Goal: Task Accomplishment & Management: Use online tool/utility

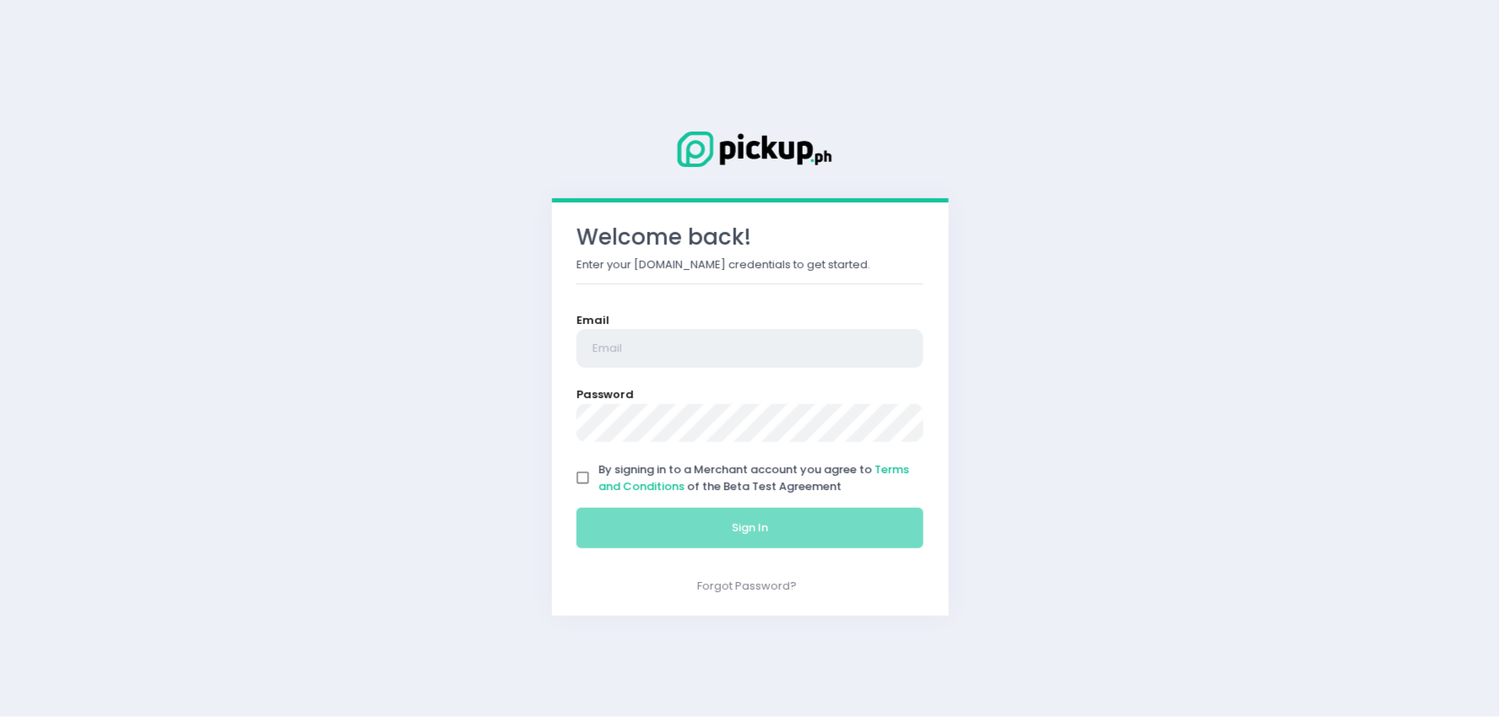
type input "[EMAIL_ADDRESS][DOMAIN_NAME]"
click at [577, 482] on input "By signing in to a Merchant account you agree to Terms and Conditions of the Be…" at bounding box center [583, 478] width 32 height 32
checkbox input "true"
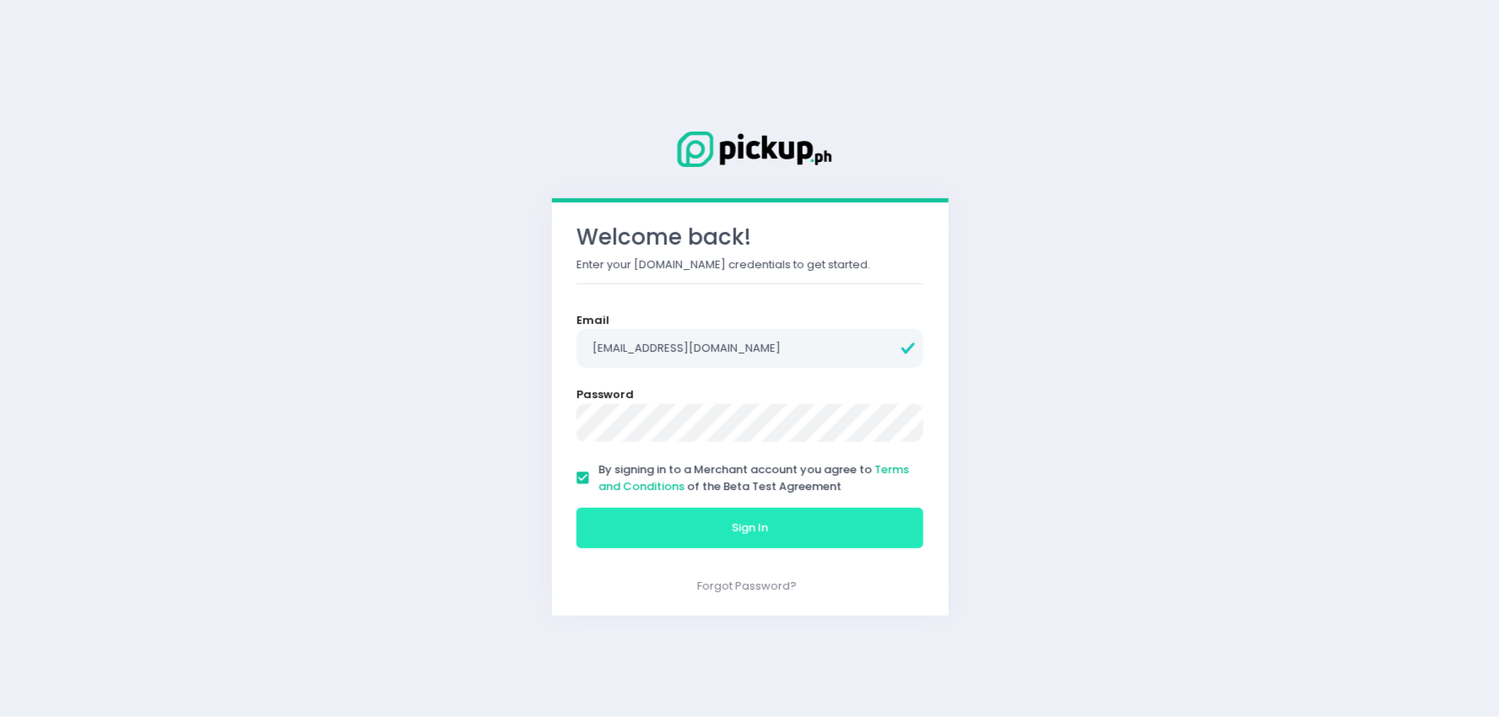
click at [601, 523] on button "Sign In" at bounding box center [750, 528] width 348 height 41
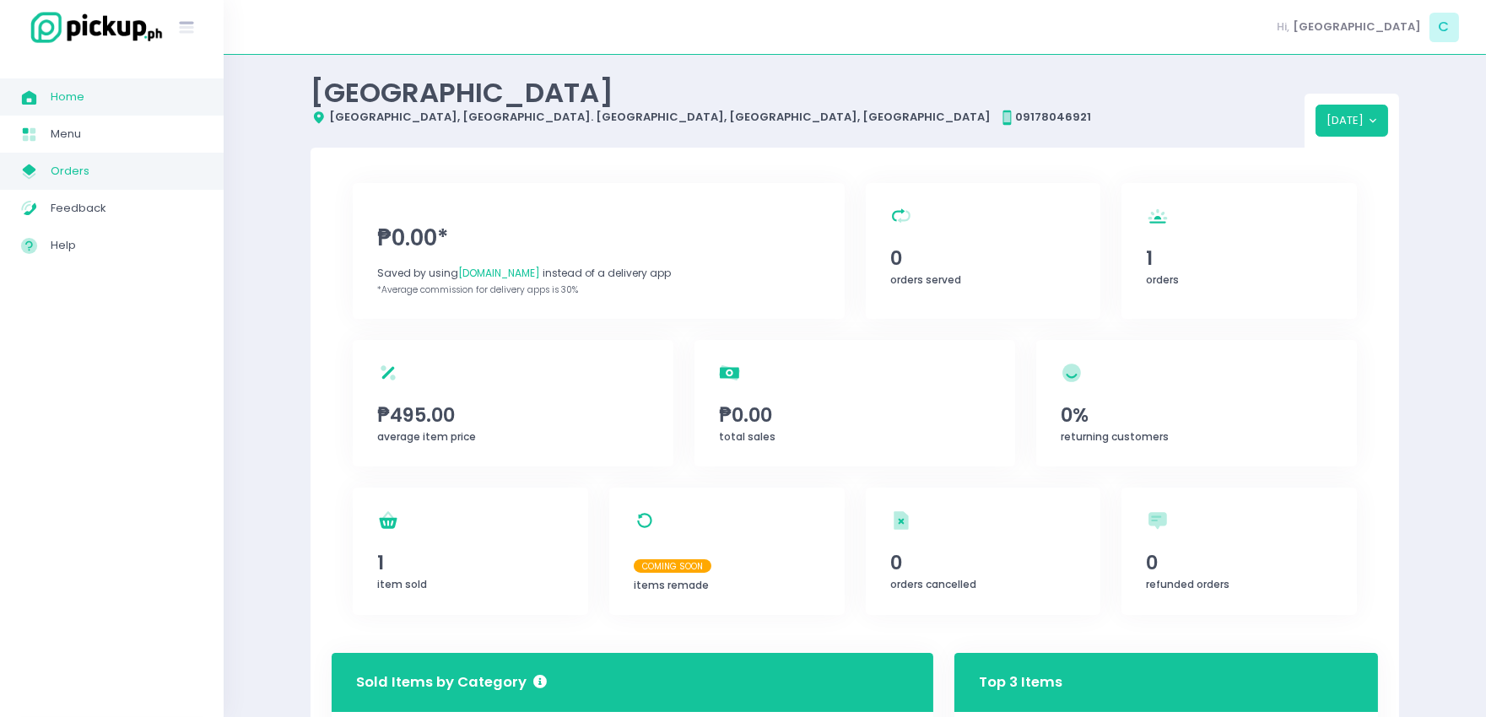
click at [61, 173] on span "Orders" at bounding box center [127, 171] width 152 height 22
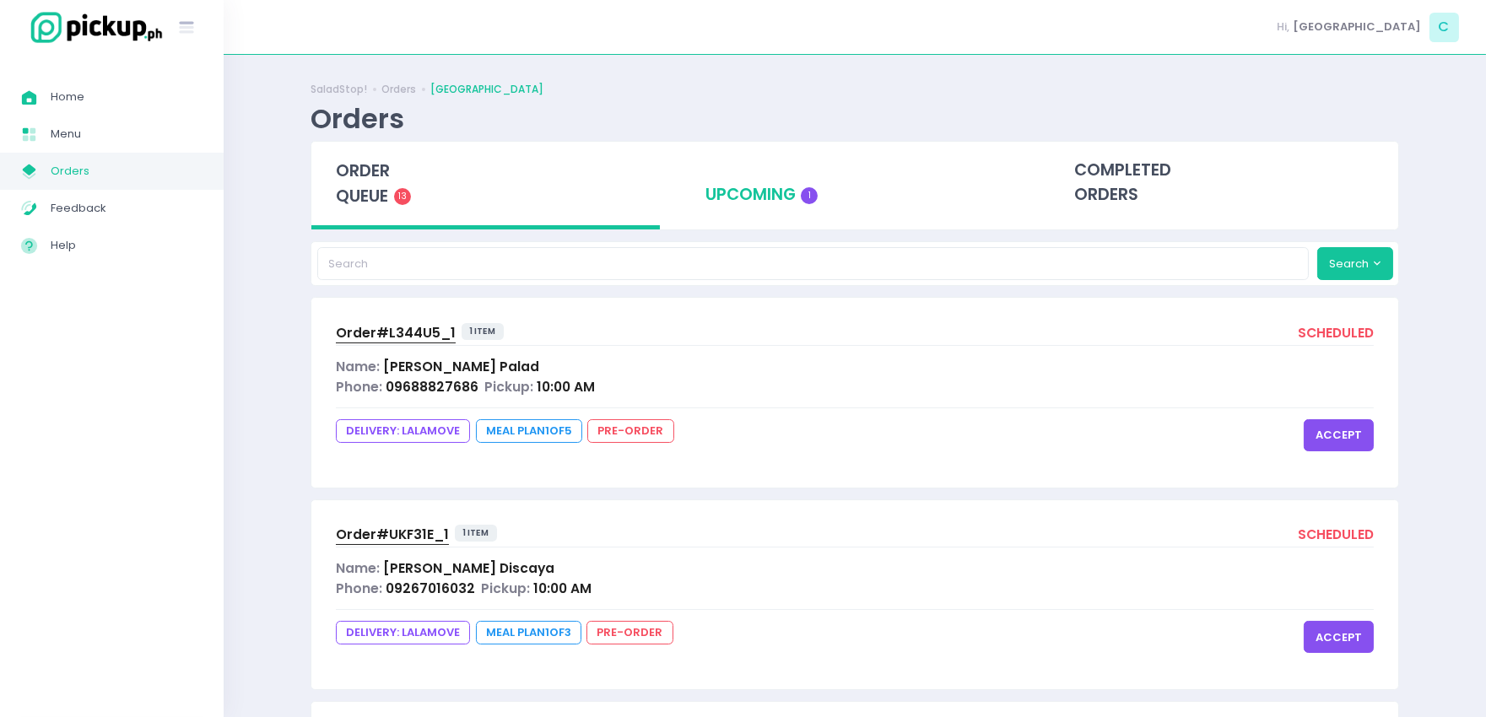
click at [813, 187] on div "upcoming 1" at bounding box center [855, 183] width 349 height 83
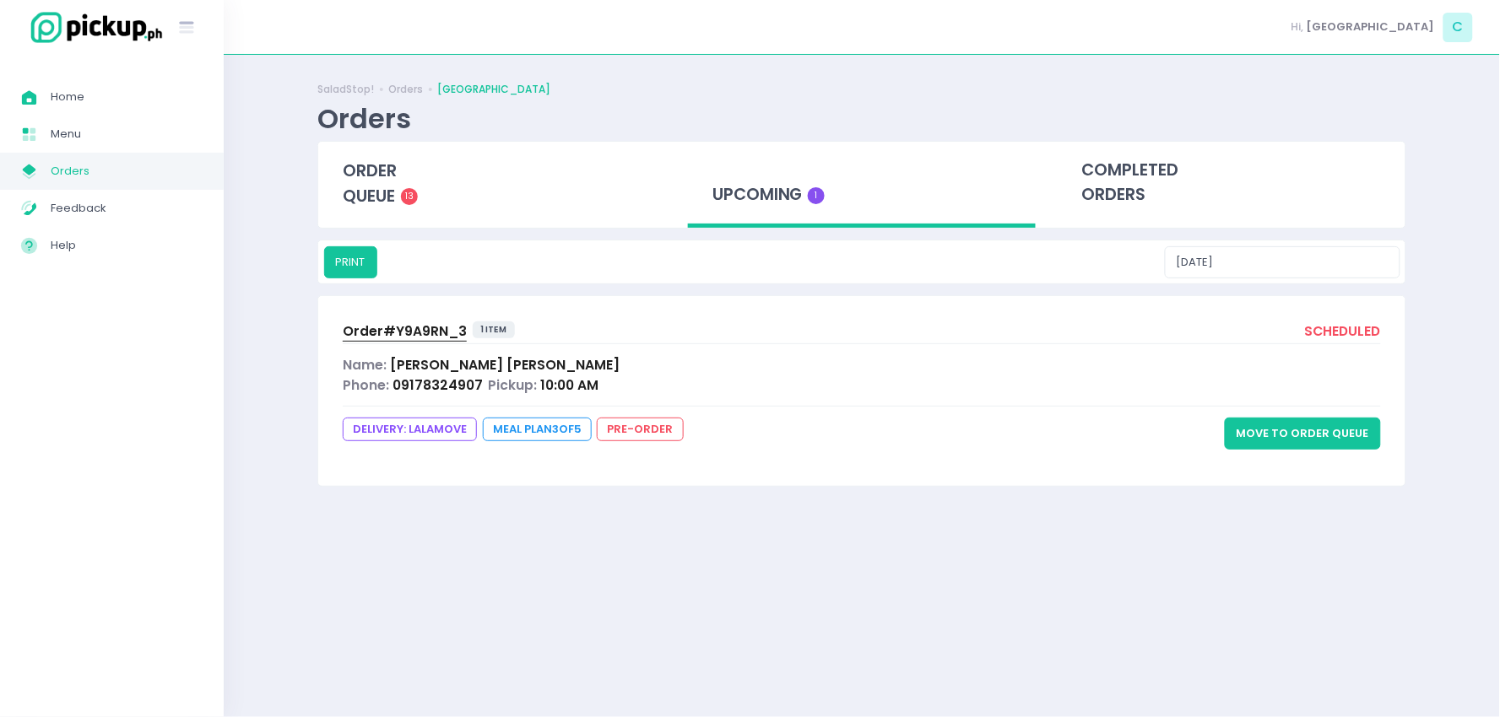
click at [1301, 426] on button "Move to Order Queue" at bounding box center [1302, 434] width 156 height 32
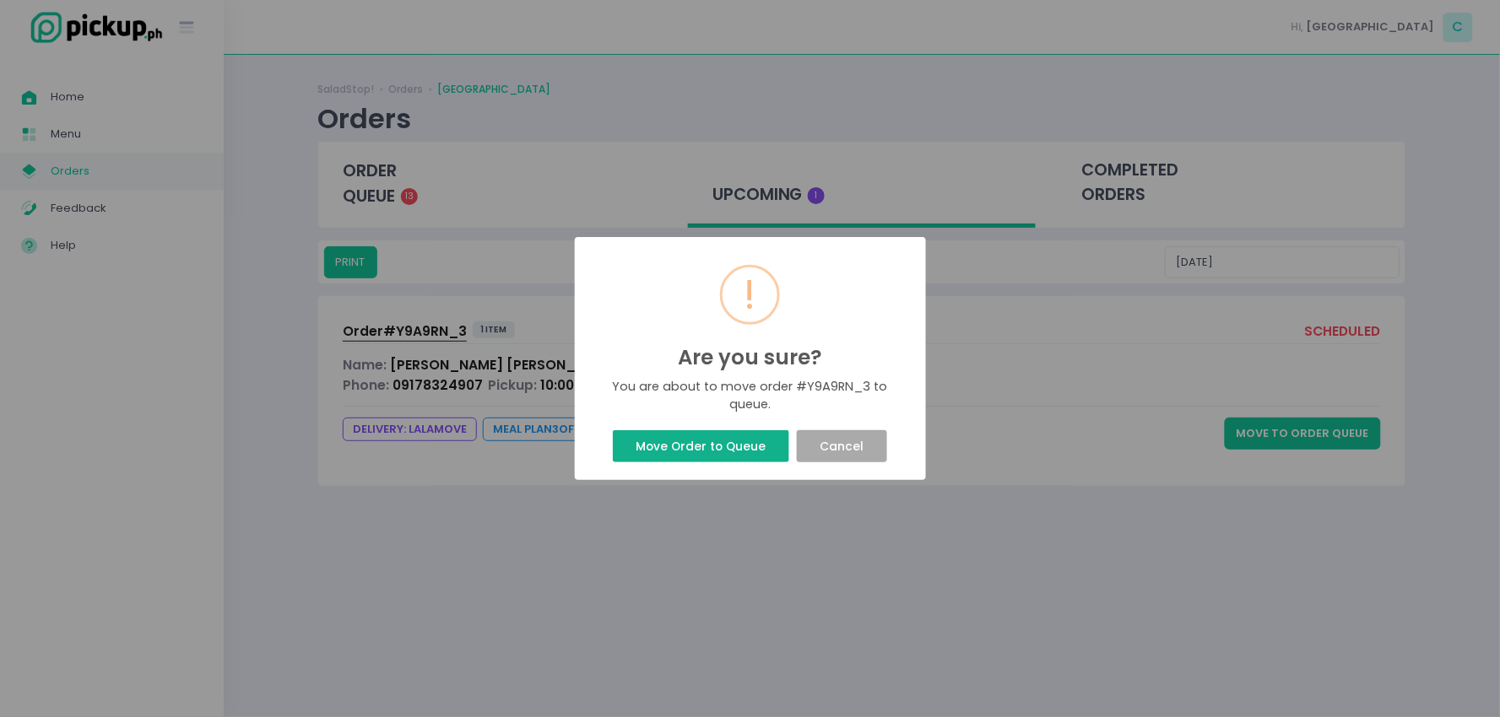
click at [745, 449] on button "Move Order to Queue" at bounding box center [701, 446] width 176 height 32
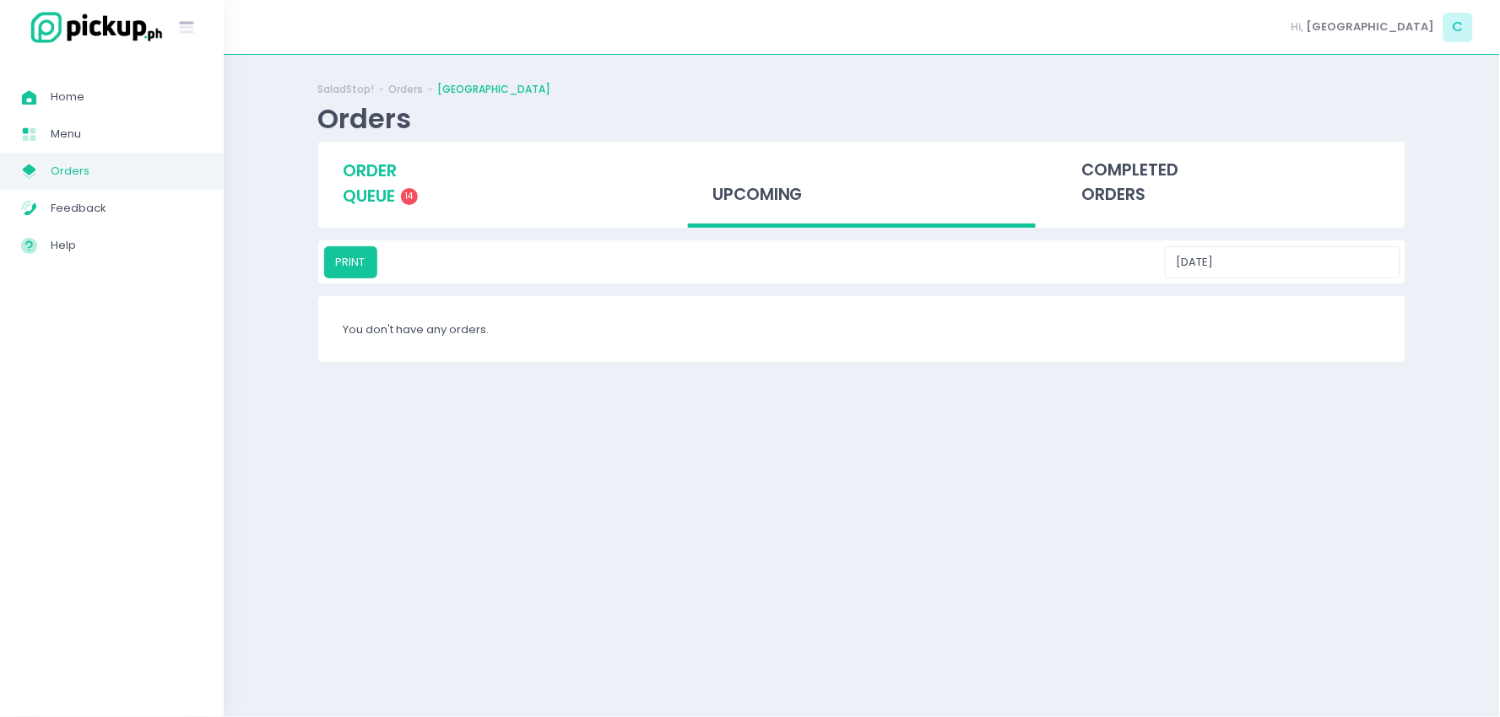
drag, startPoint x: 377, startPoint y: 183, endPoint x: 876, endPoint y: 152, distance: 499.7
click at [378, 183] on div "order queue 14" at bounding box center [492, 184] width 349 height 84
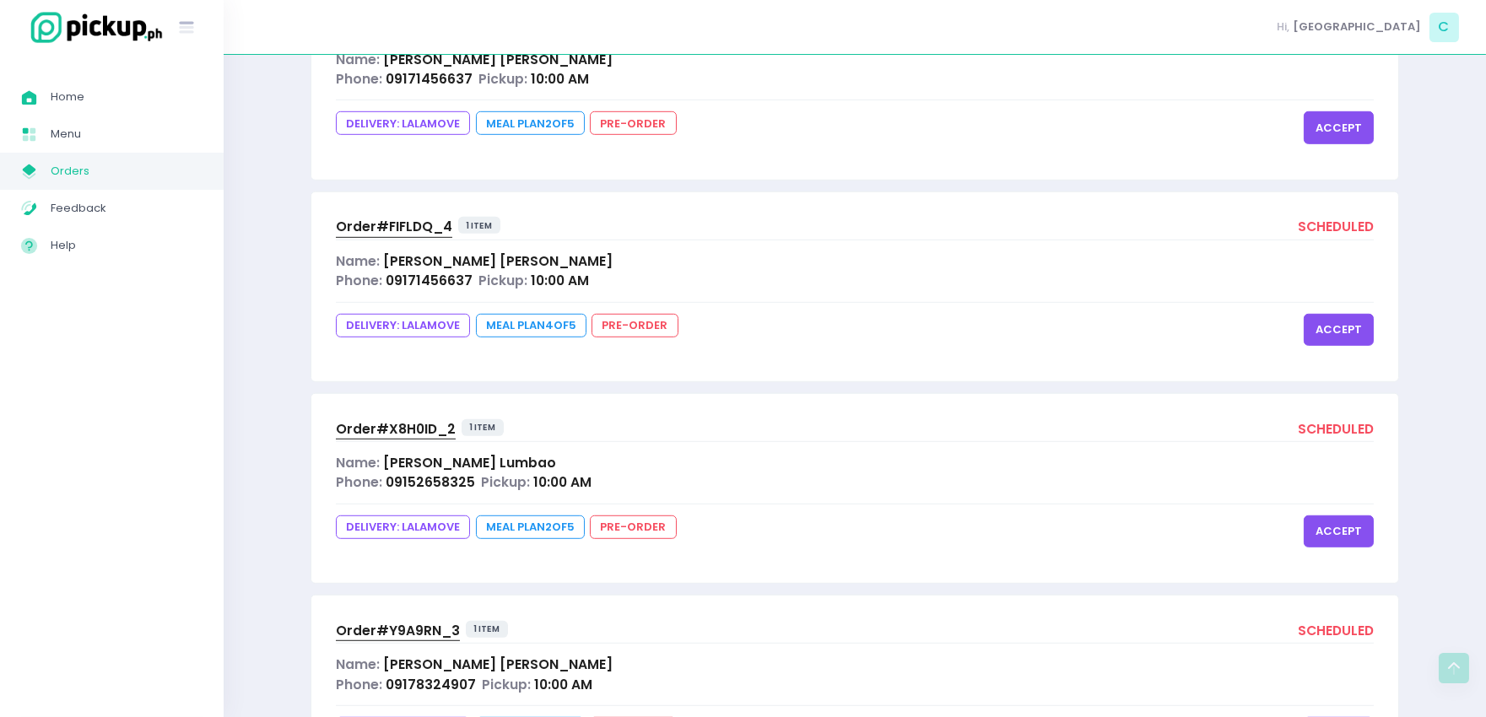
scroll to position [2434, 0]
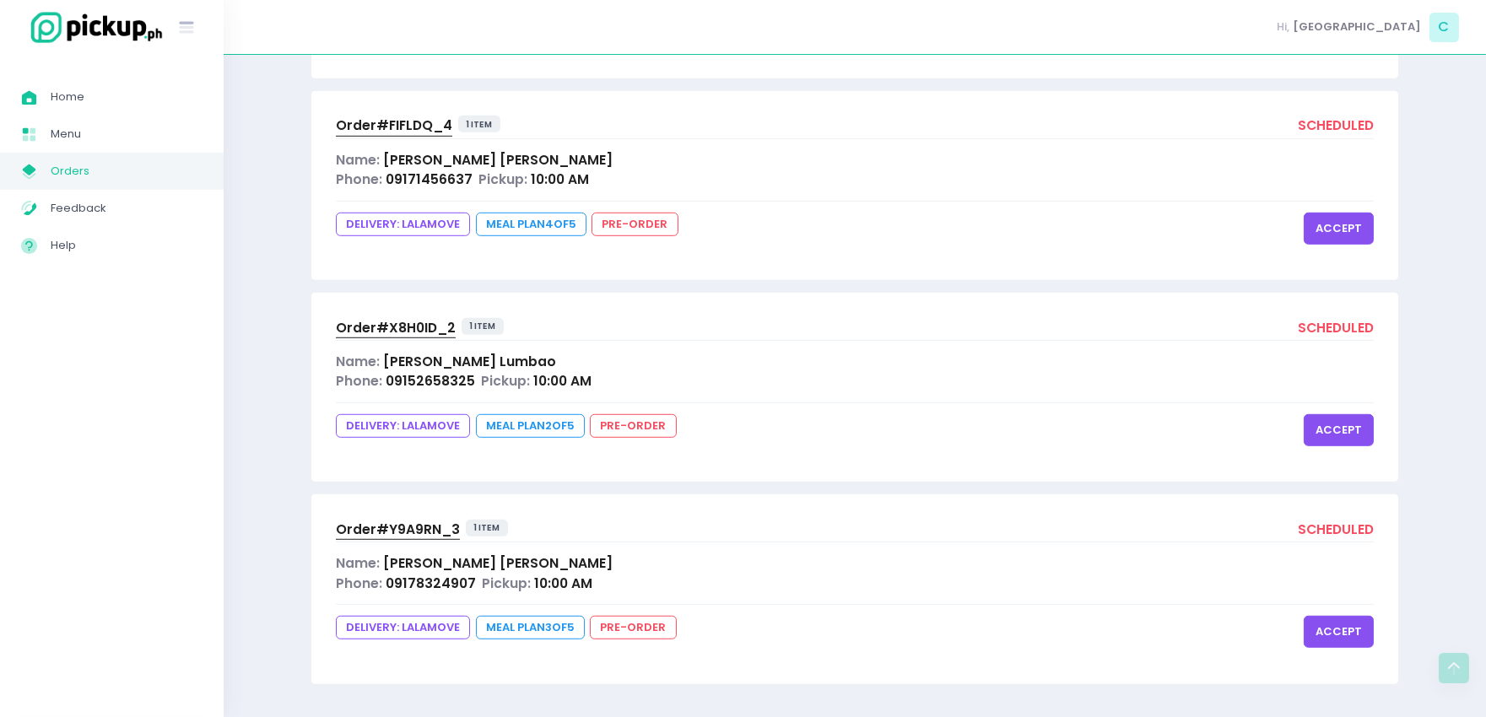
click at [1343, 635] on button "accept" at bounding box center [1339, 632] width 70 height 32
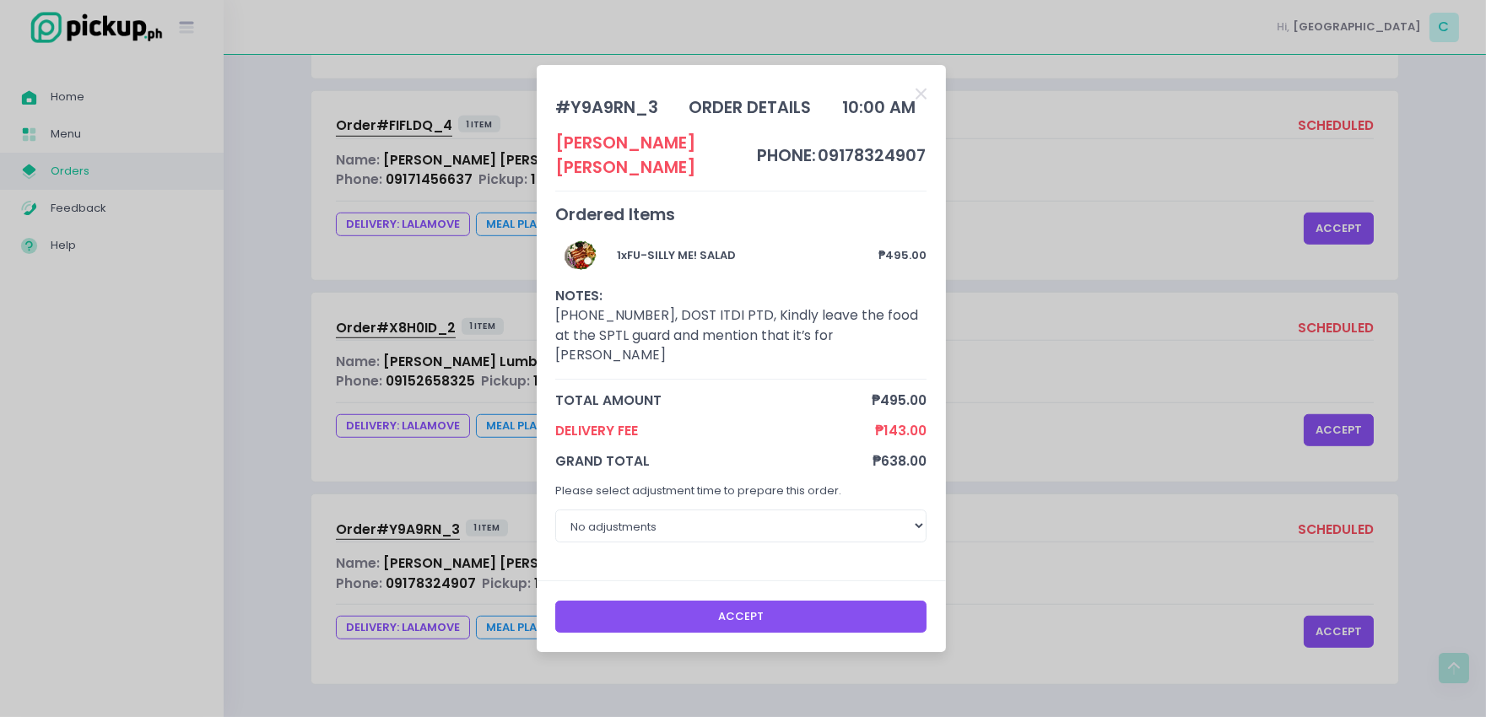
click at [720, 601] on button "Accept" at bounding box center [740, 617] width 371 height 32
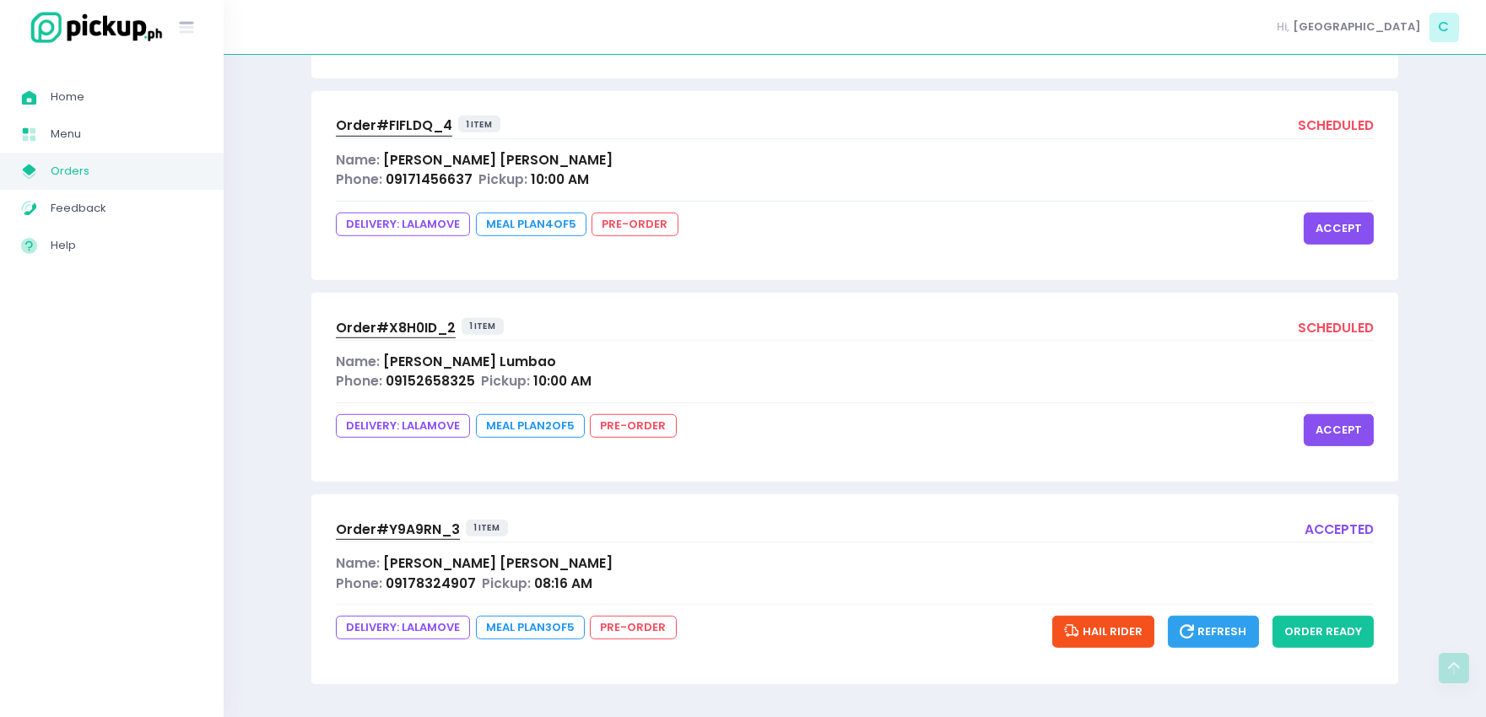
click at [399, 528] on span "Order# Y9A9RN_3" at bounding box center [398, 530] width 124 height 18
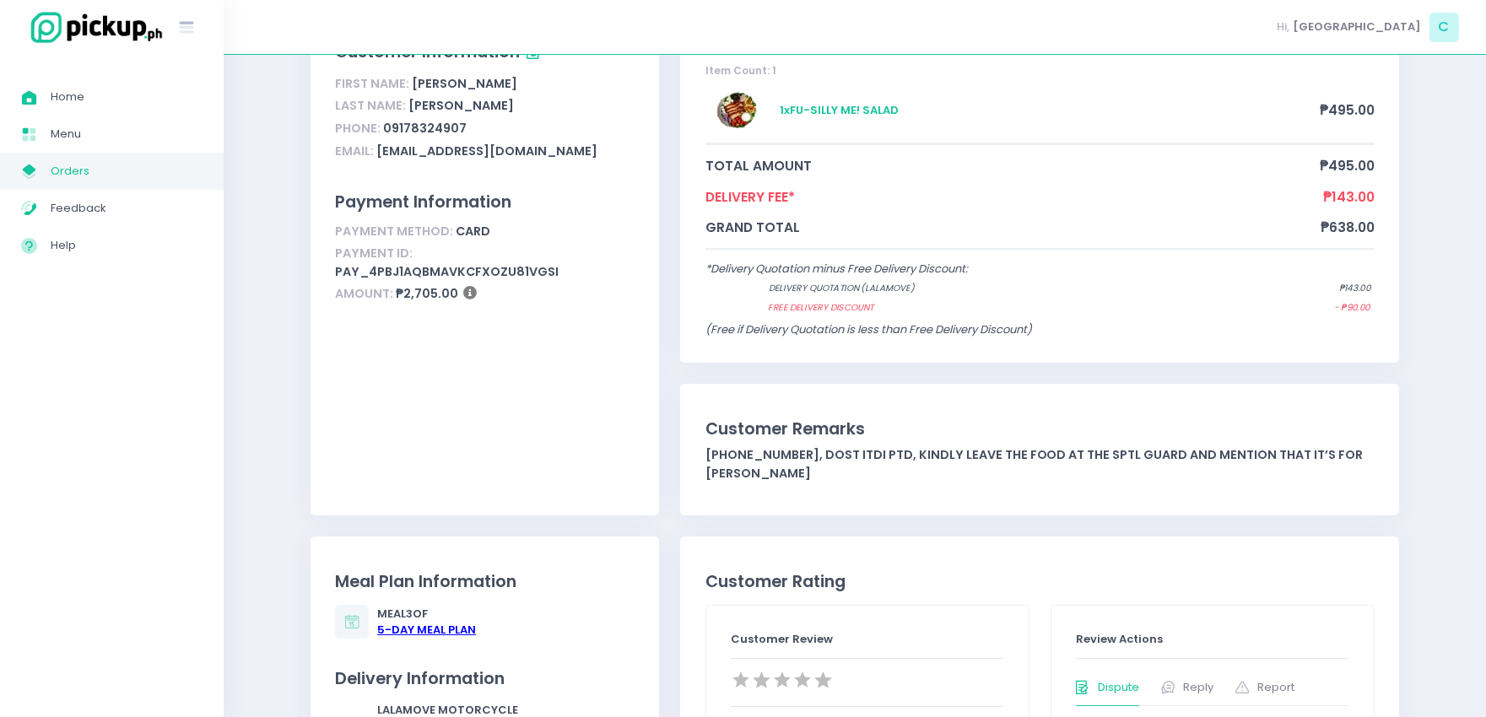
scroll to position [149, 0]
